Goal: Transaction & Acquisition: Subscribe to service/newsletter

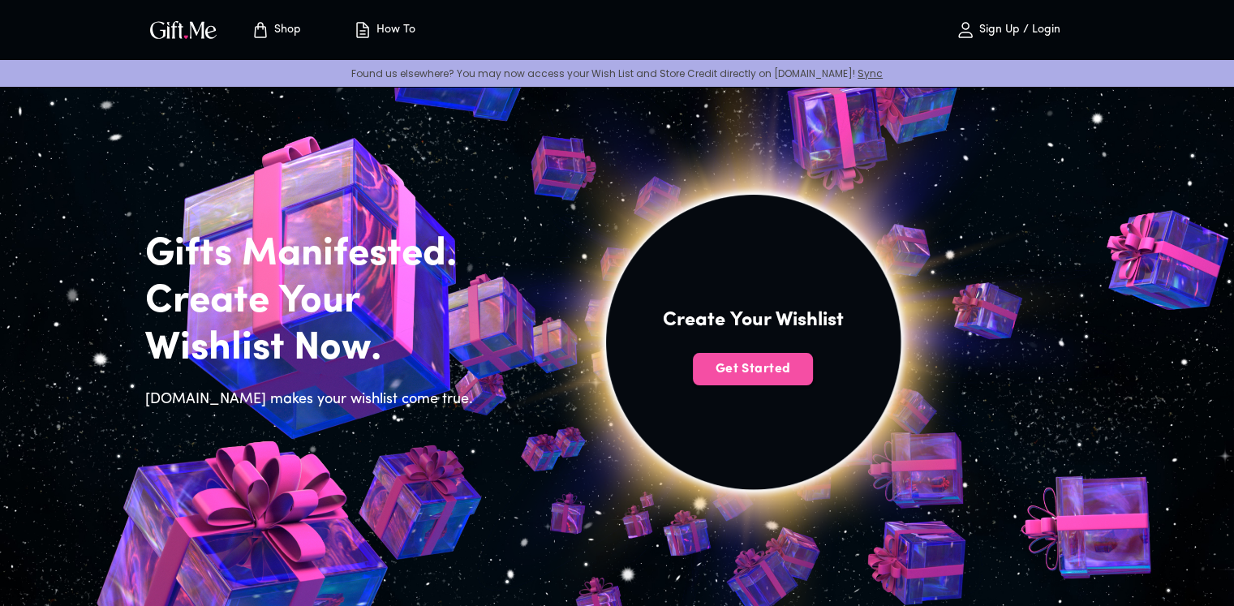
click at [765, 371] on span "Get Started" at bounding box center [753, 369] width 120 height 18
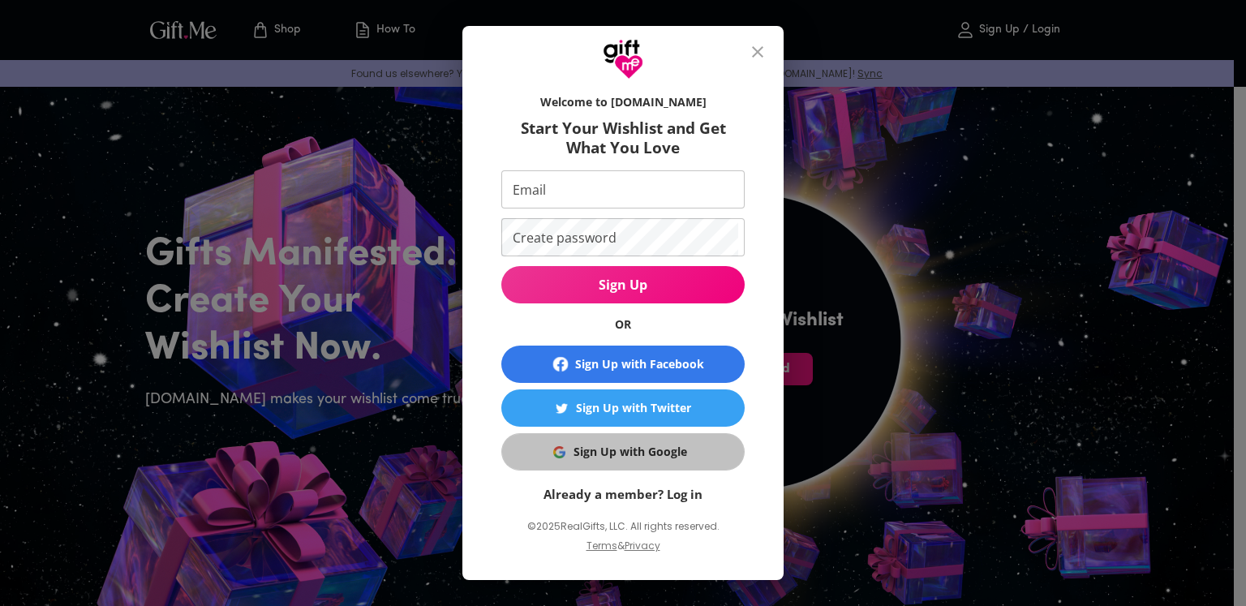
click at [675, 452] on div "Sign Up with Google" at bounding box center [630, 452] width 114 height 18
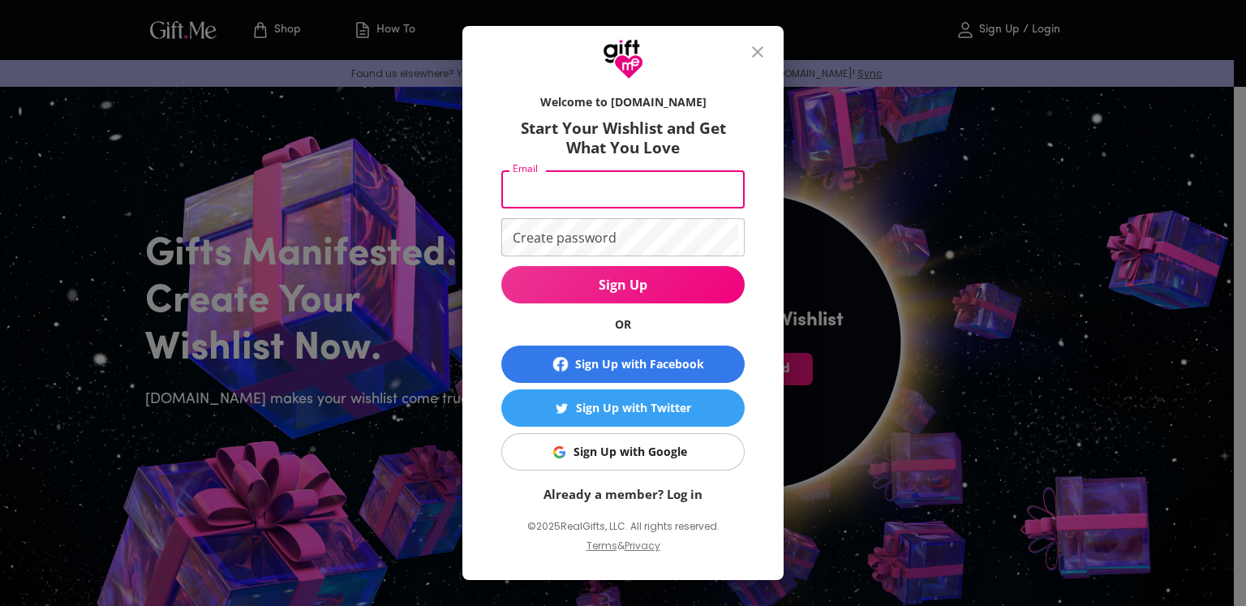
click at [526, 188] on input "Email" at bounding box center [619, 189] width 237 height 38
type input "h"
click at [594, 197] on input "Email" at bounding box center [619, 189] width 237 height 38
type input "hmhmu0115@gmail.com"
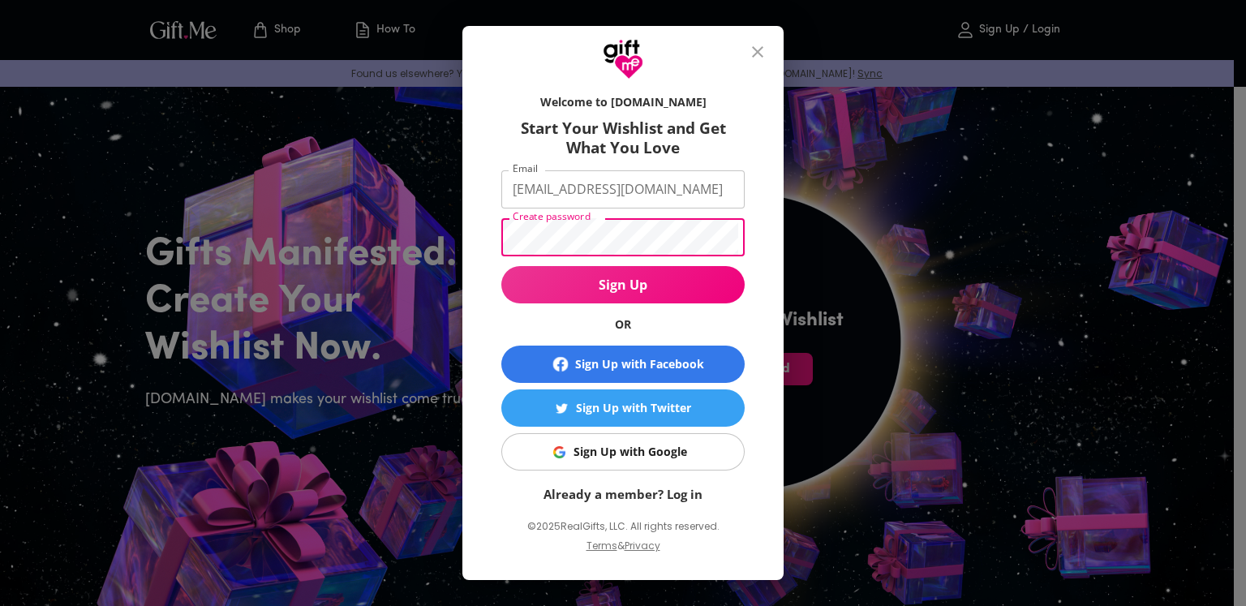
click at [501, 266] on button "Sign Up" at bounding box center [622, 284] width 243 height 37
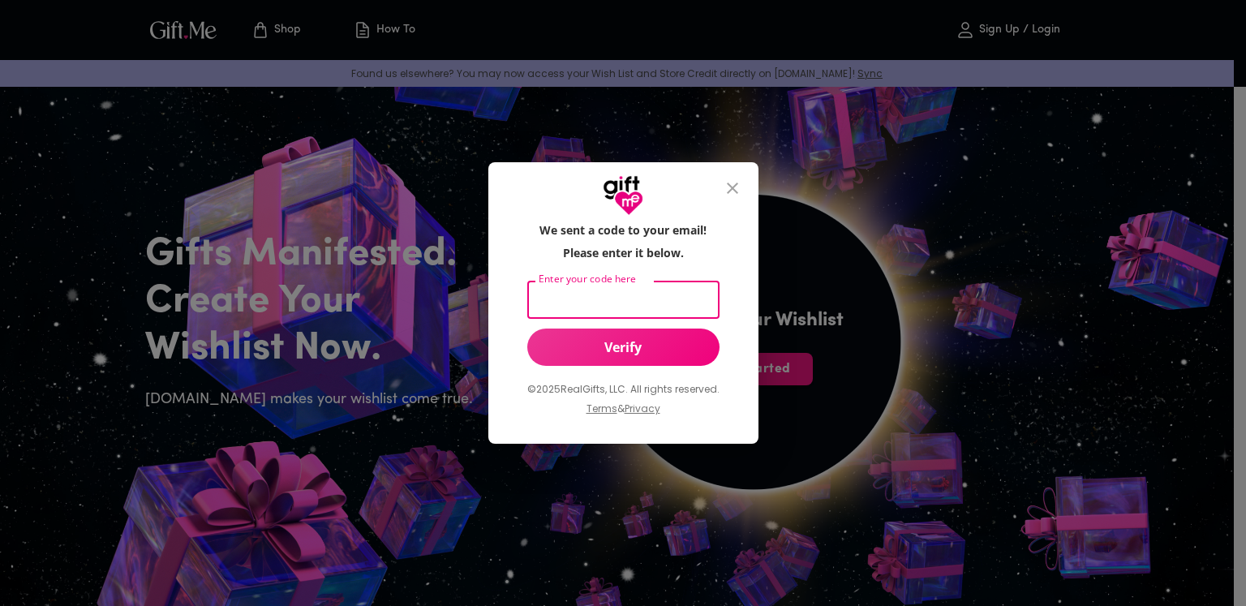
click at [647, 281] on input "Enter your code here" at bounding box center [620, 300] width 186 height 38
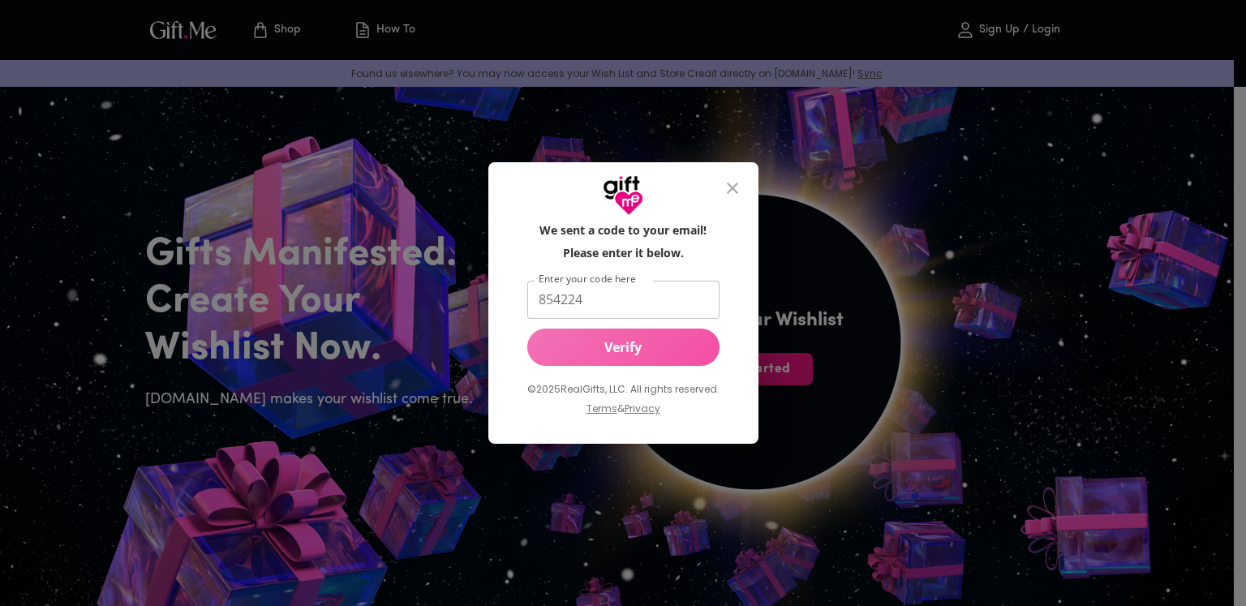
click at [627, 342] on span "Verify" at bounding box center [623, 347] width 192 height 18
click at [648, 217] on div "Your code is invalid! Please try again." at bounding box center [623, 303] width 1246 height 606
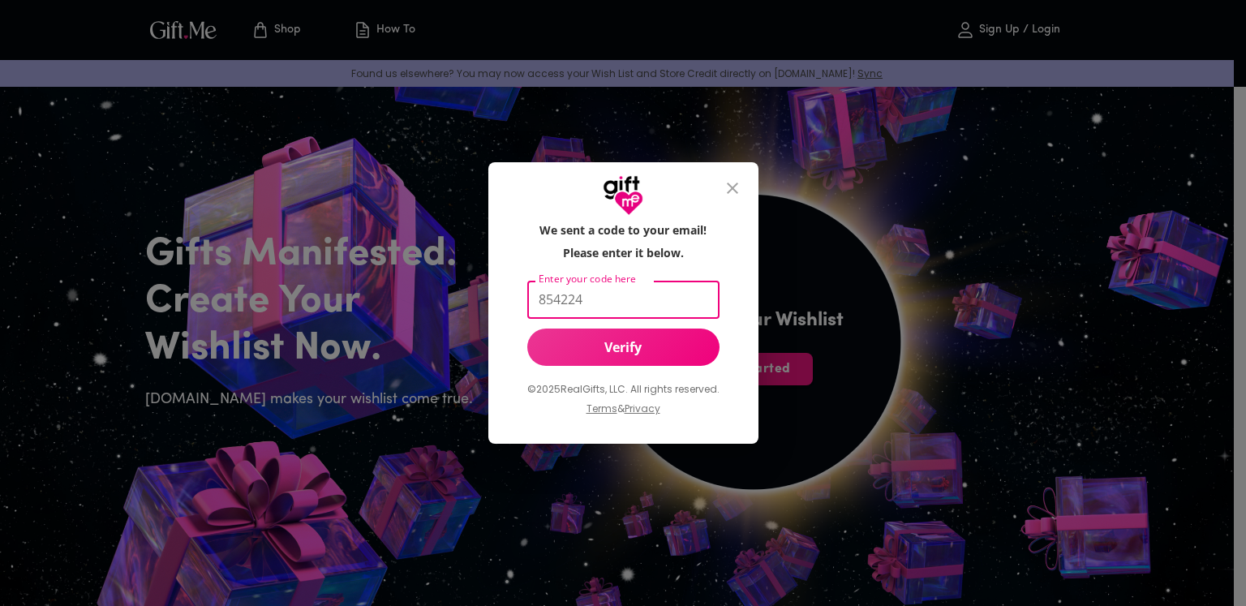
click at [623, 296] on input "854224" at bounding box center [620, 300] width 186 height 38
type input "854244"
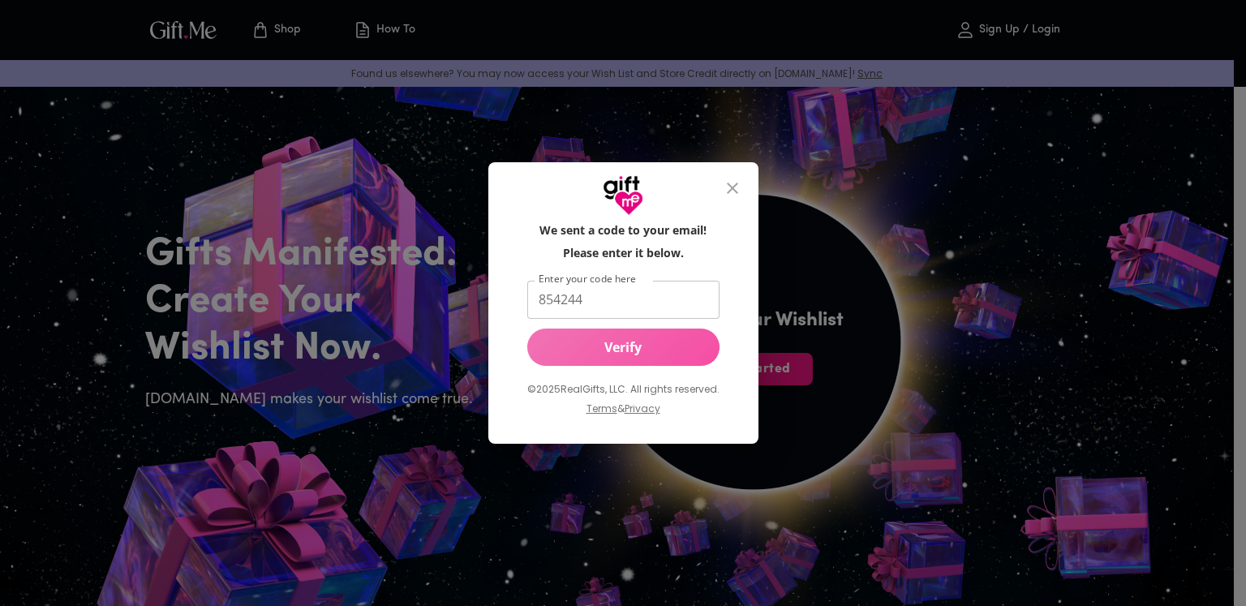
click at [603, 345] on span "Verify" at bounding box center [623, 347] width 192 height 18
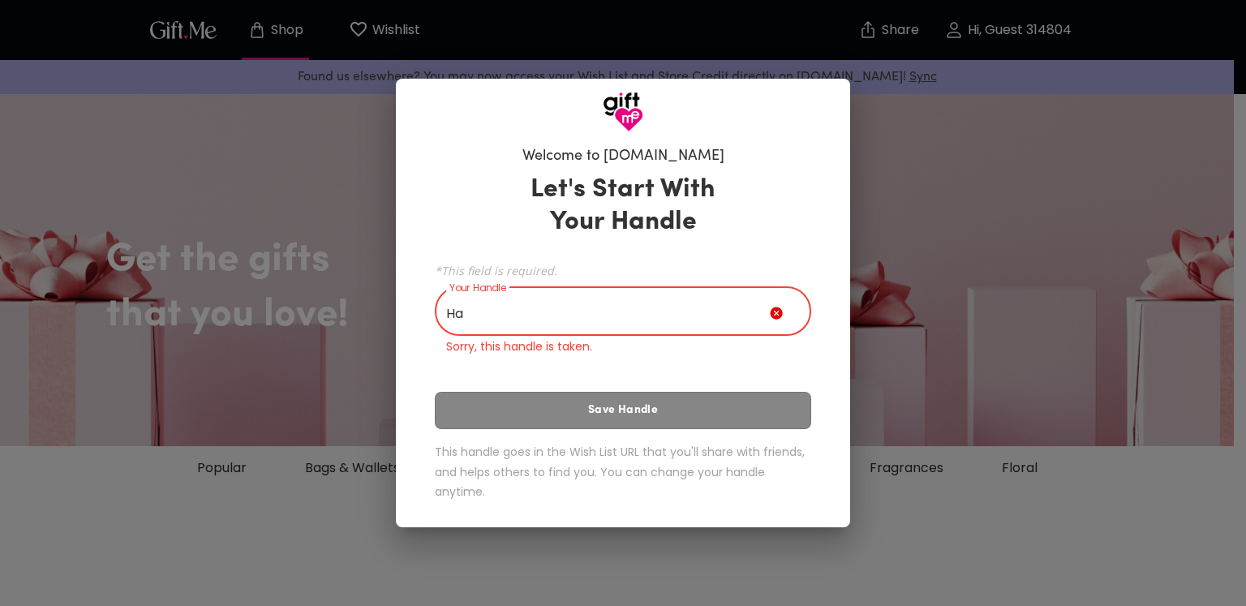
type input "H"
type input "b"
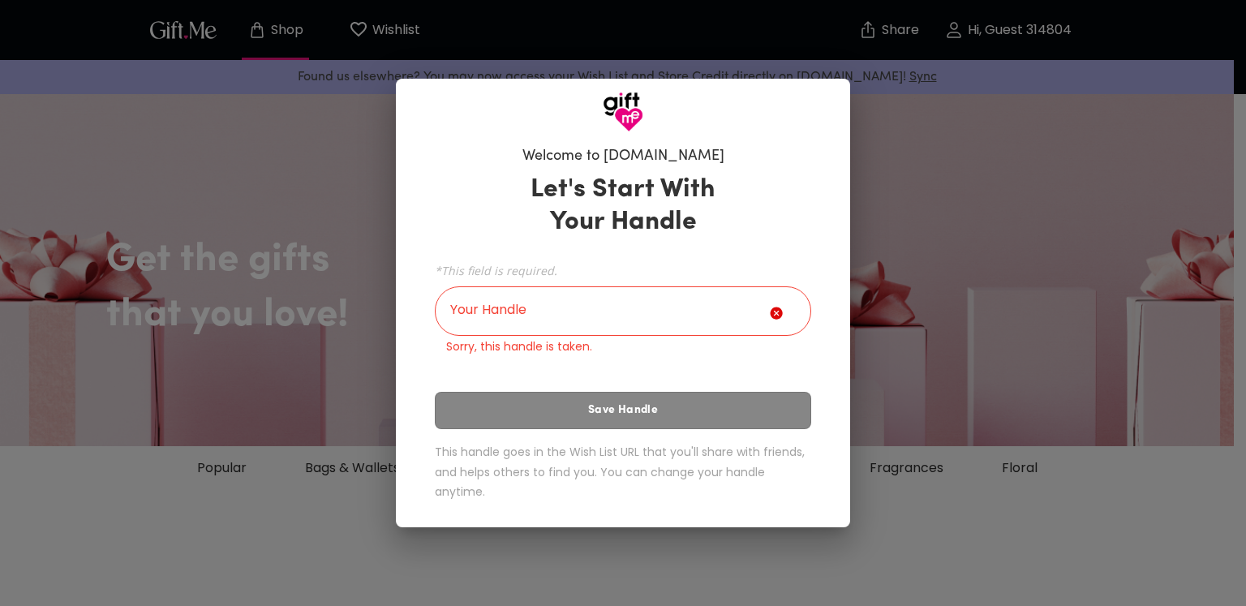
click at [523, 267] on span "*This field is required." at bounding box center [623, 270] width 376 height 15
drag, startPoint x: 523, startPoint y: 267, endPoint x: 523, endPoint y: 321, distance: 54.3
click at [523, 321] on div "*This field is required. Your Handle Your Handle Sorry, this handle is taken." at bounding box center [623, 307] width 376 height 97
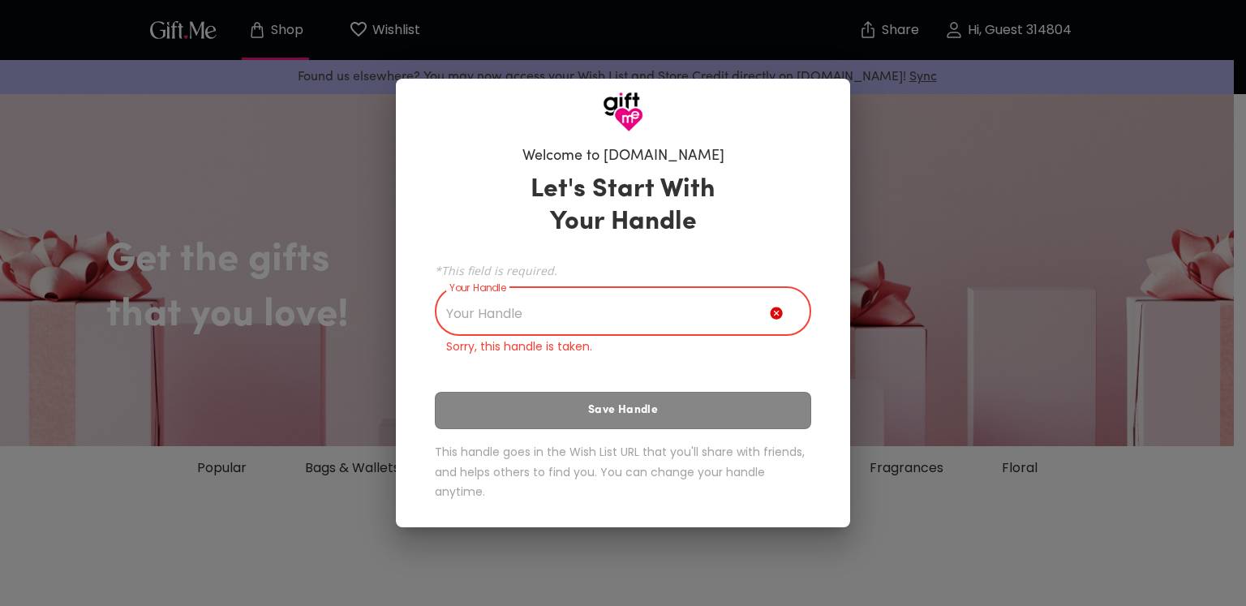
click at [523, 321] on input "Your Handle" at bounding box center [602, 312] width 335 height 45
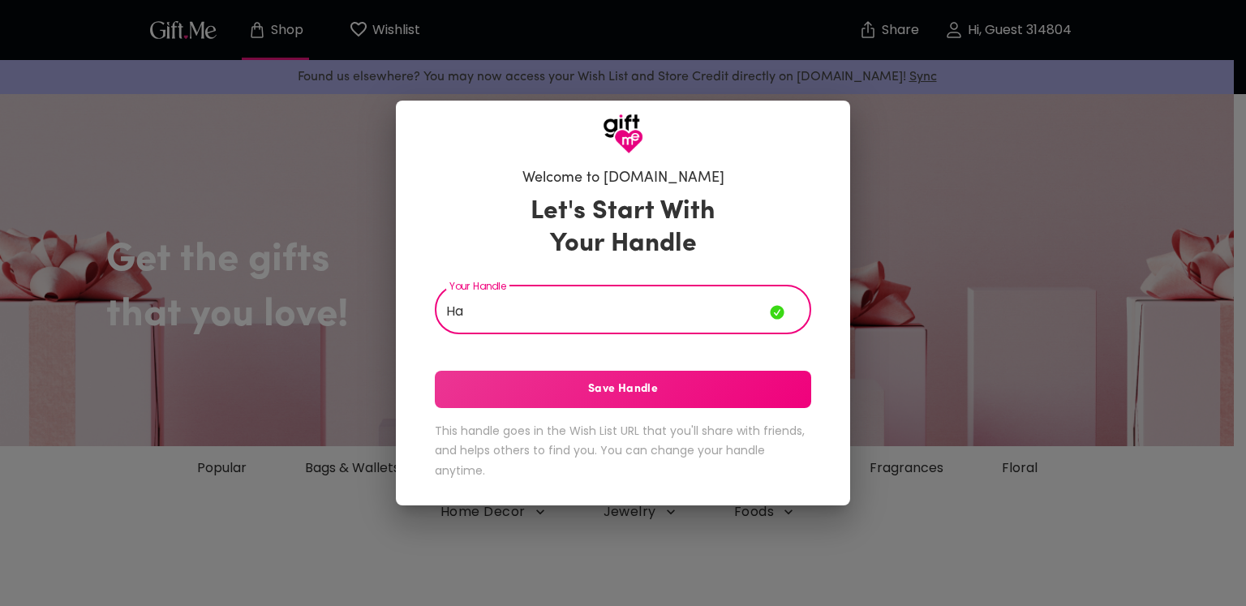
type input "H"
type input "mlh"
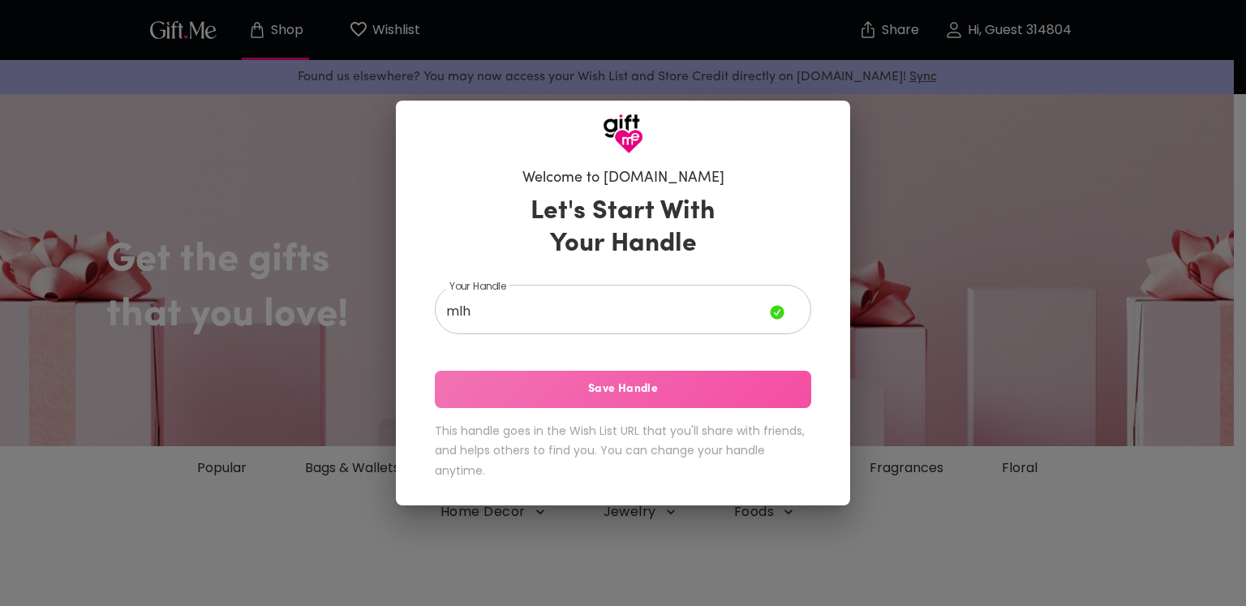
click at [627, 394] on span "Save Handle" at bounding box center [623, 389] width 376 height 18
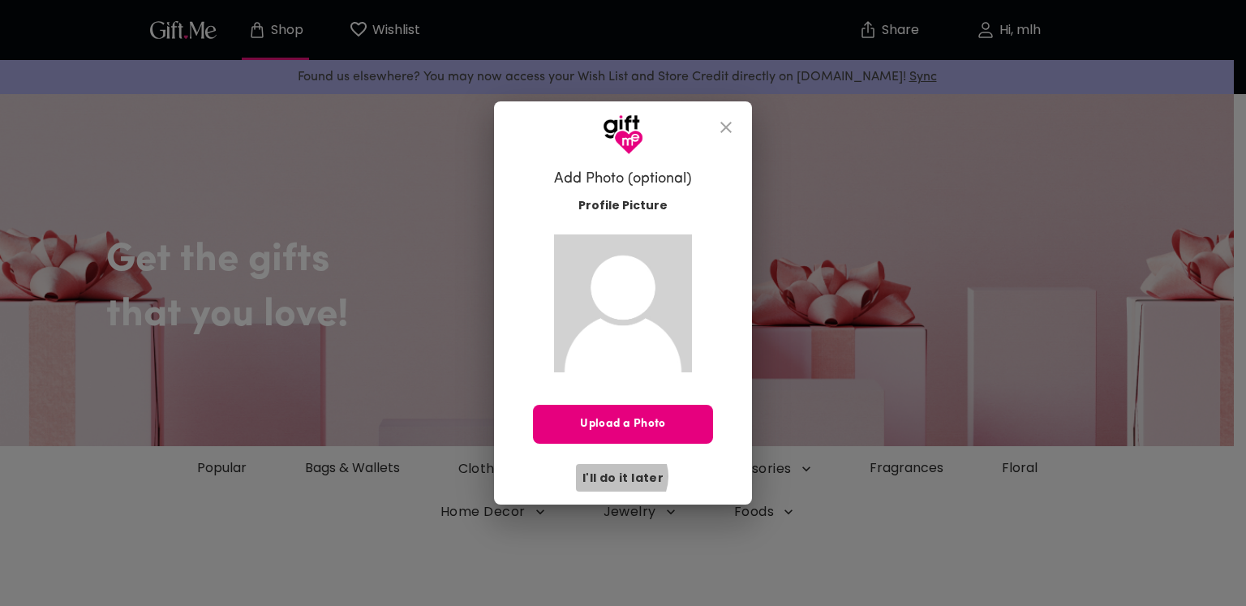
click at [624, 476] on span "I'll do it later" at bounding box center [622, 478] width 81 height 18
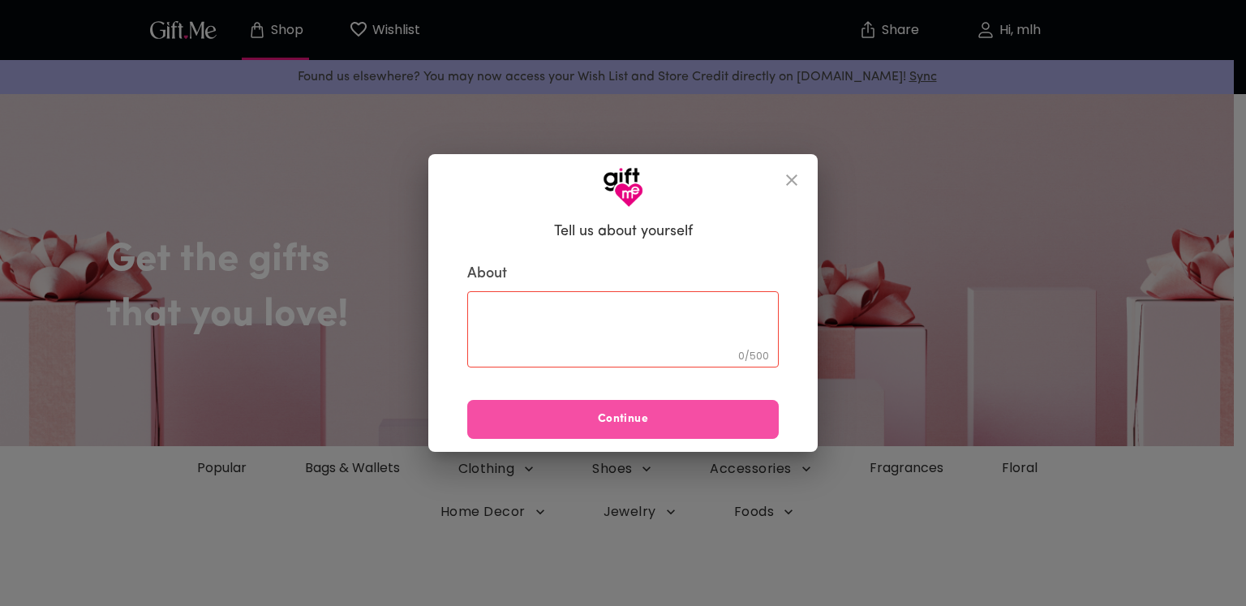
click at [654, 426] on span "Continue" at bounding box center [622, 419] width 311 height 18
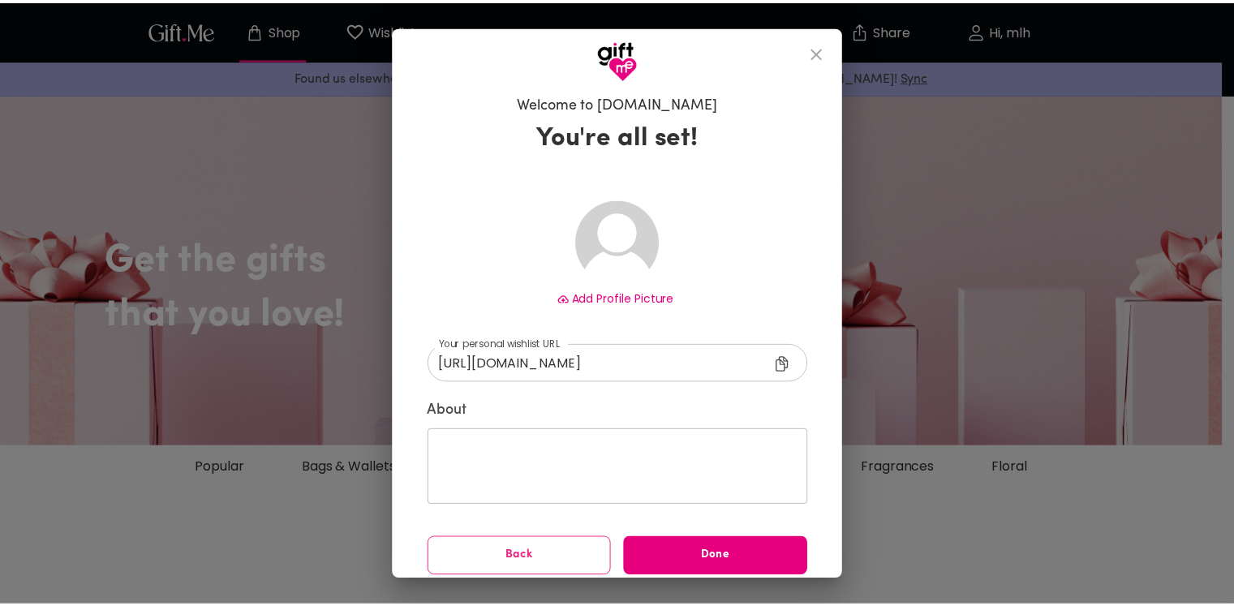
scroll to position [9, 0]
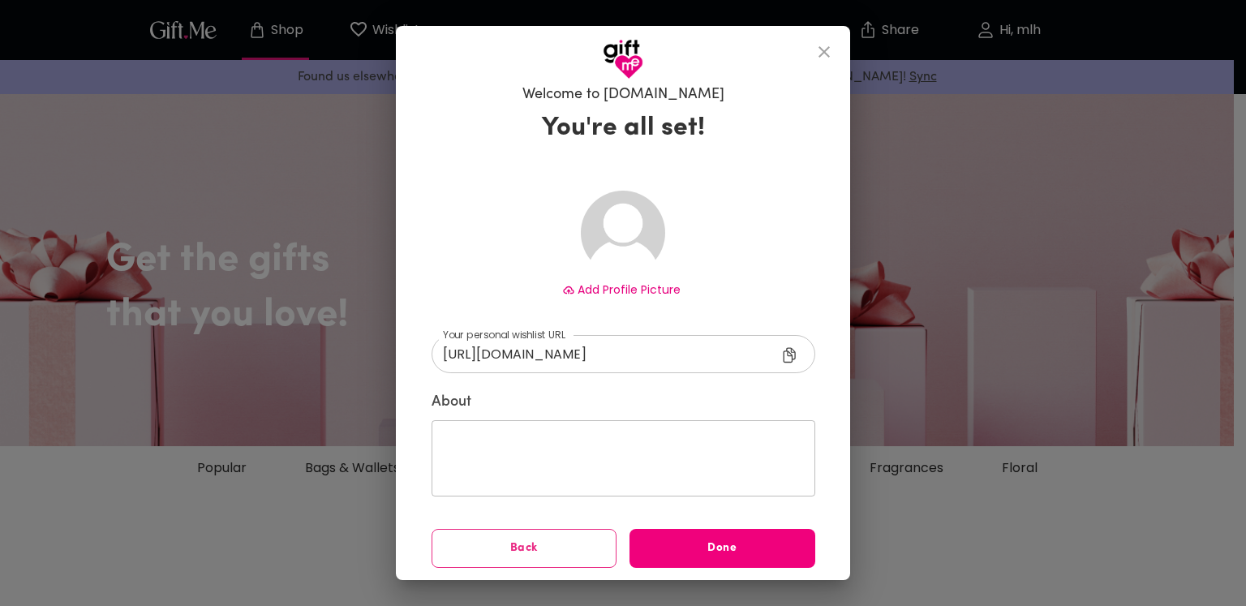
click at [727, 539] on span "Done" at bounding box center [722, 548] width 186 height 18
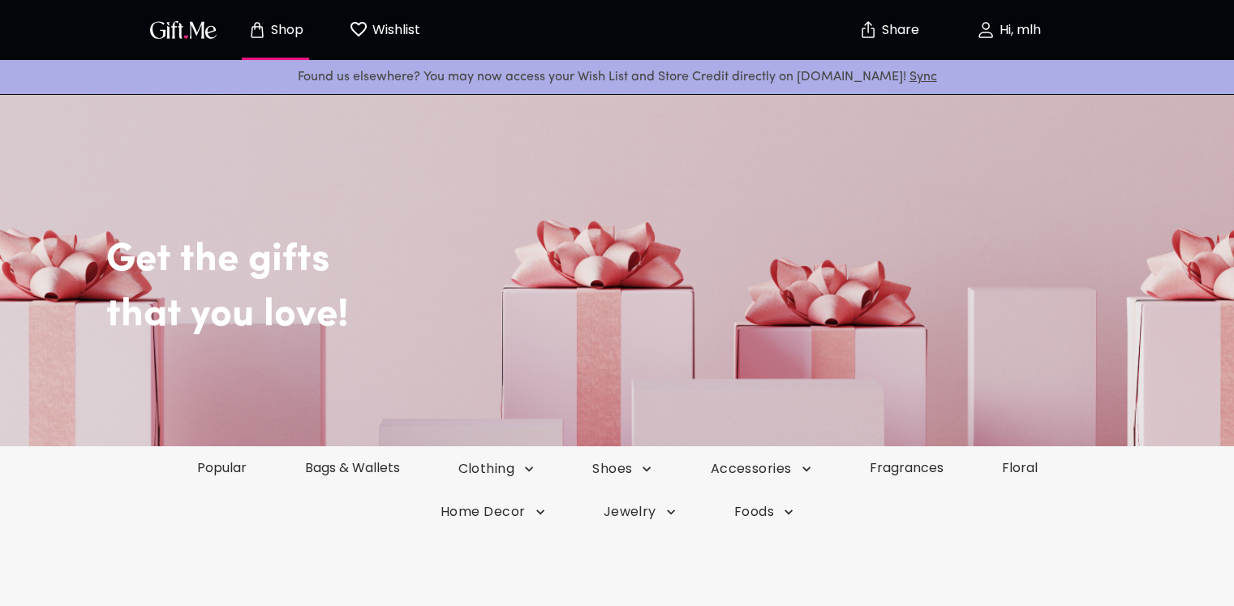
click at [383, 27] on p "Wishlist" at bounding box center [394, 29] width 52 height 21
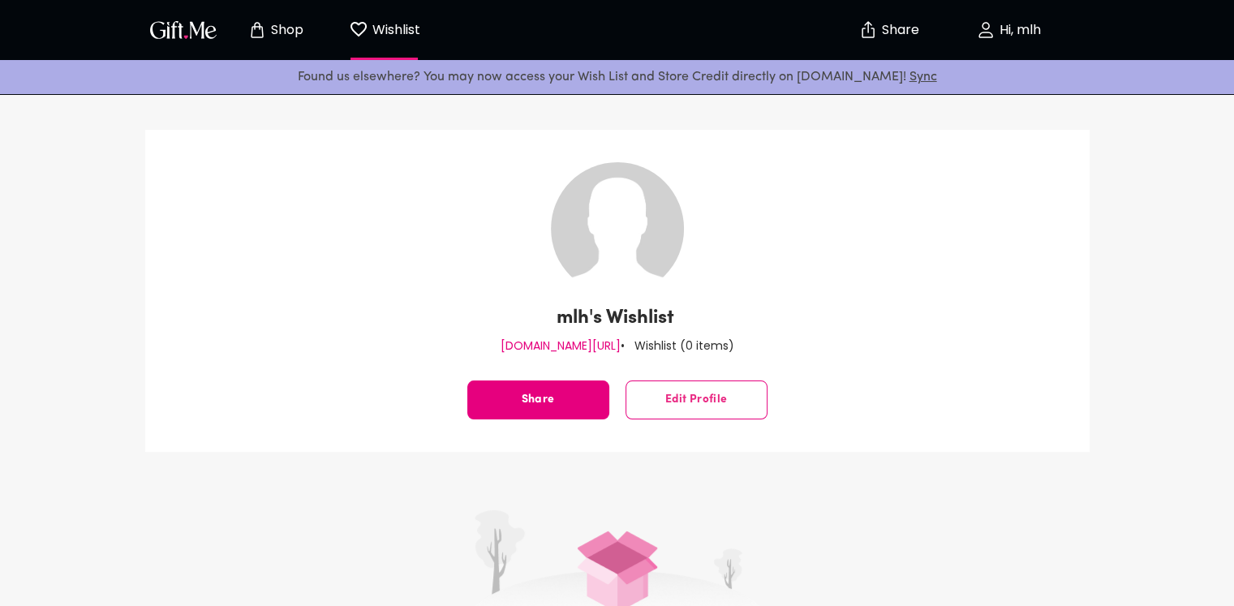
click at [298, 24] on p "Shop" at bounding box center [285, 31] width 36 height 14
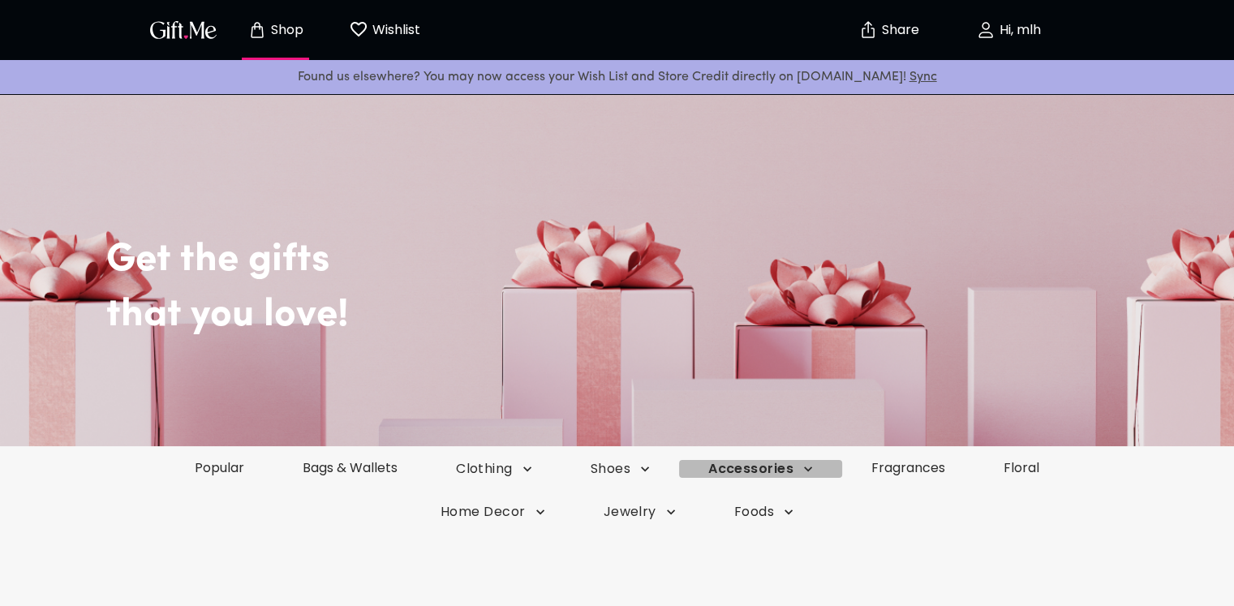
click at [801, 464] on icon "button" at bounding box center [808, 469] width 16 height 16
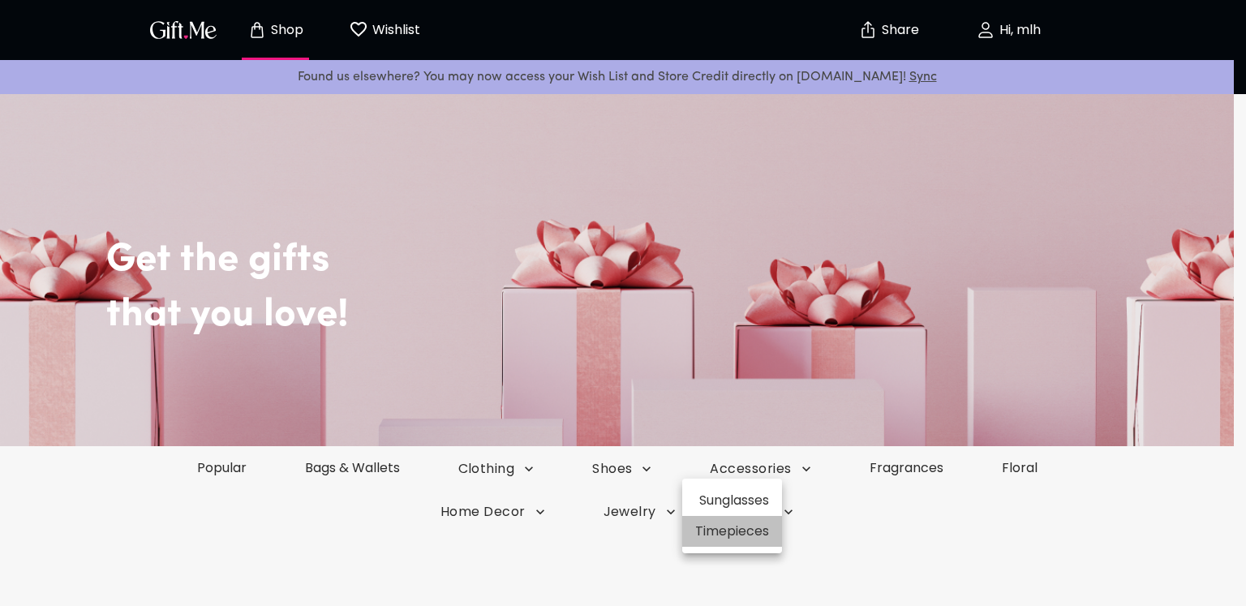
click at [752, 517] on li "Timepieces" at bounding box center [732, 531] width 100 height 31
